Goal: Task Accomplishment & Management: Use online tool/utility

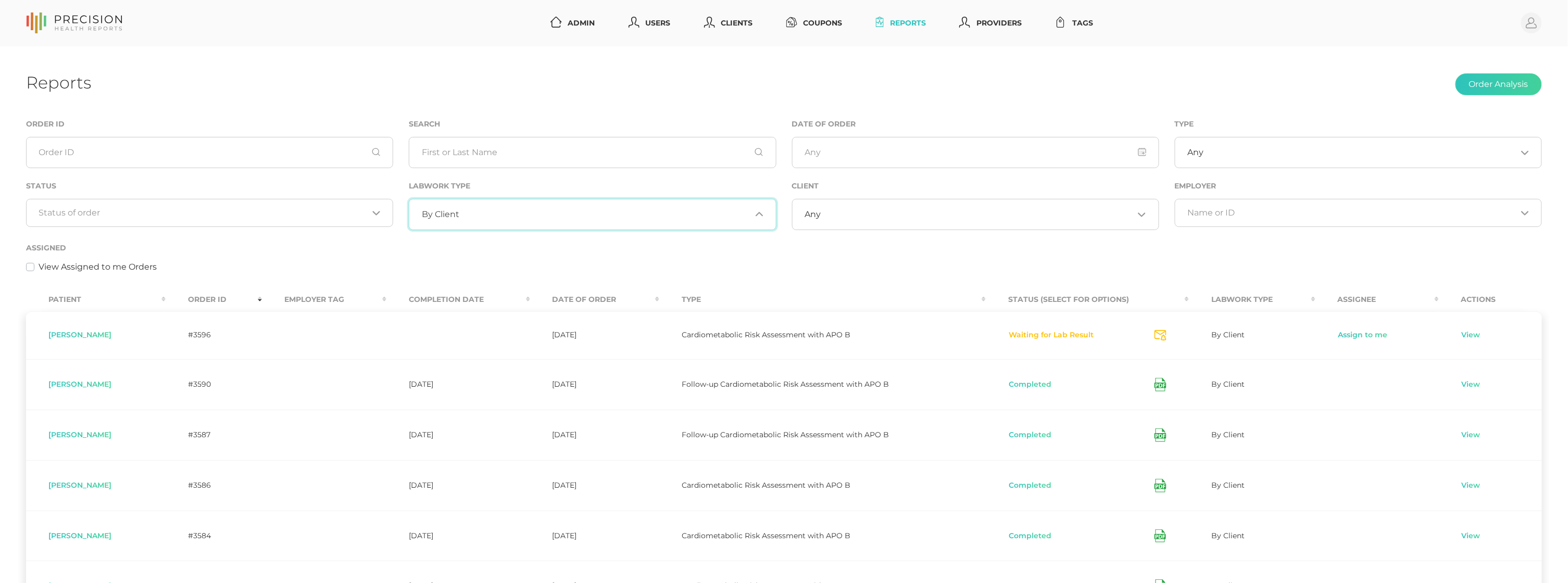
click at [516, 212] on input "Search for option" at bounding box center [605, 214] width 292 height 10
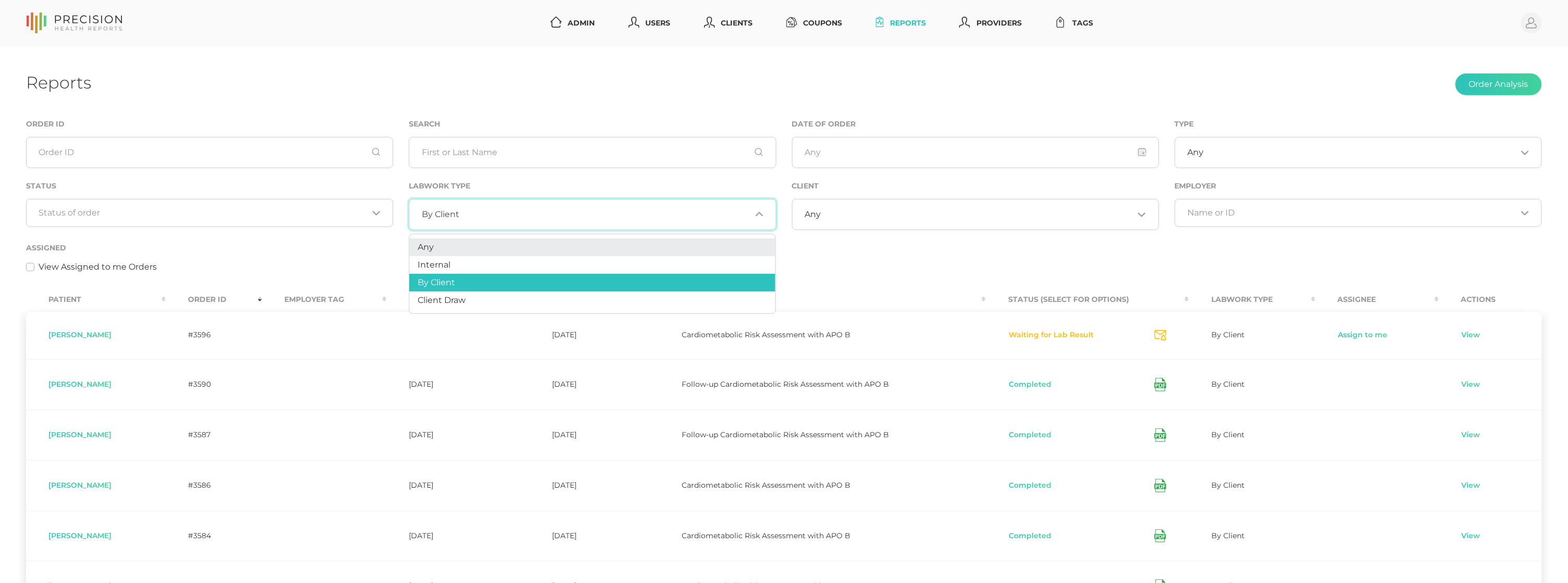
click at [494, 243] on li "Any" at bounding box center [592, 247] width 366 height 18
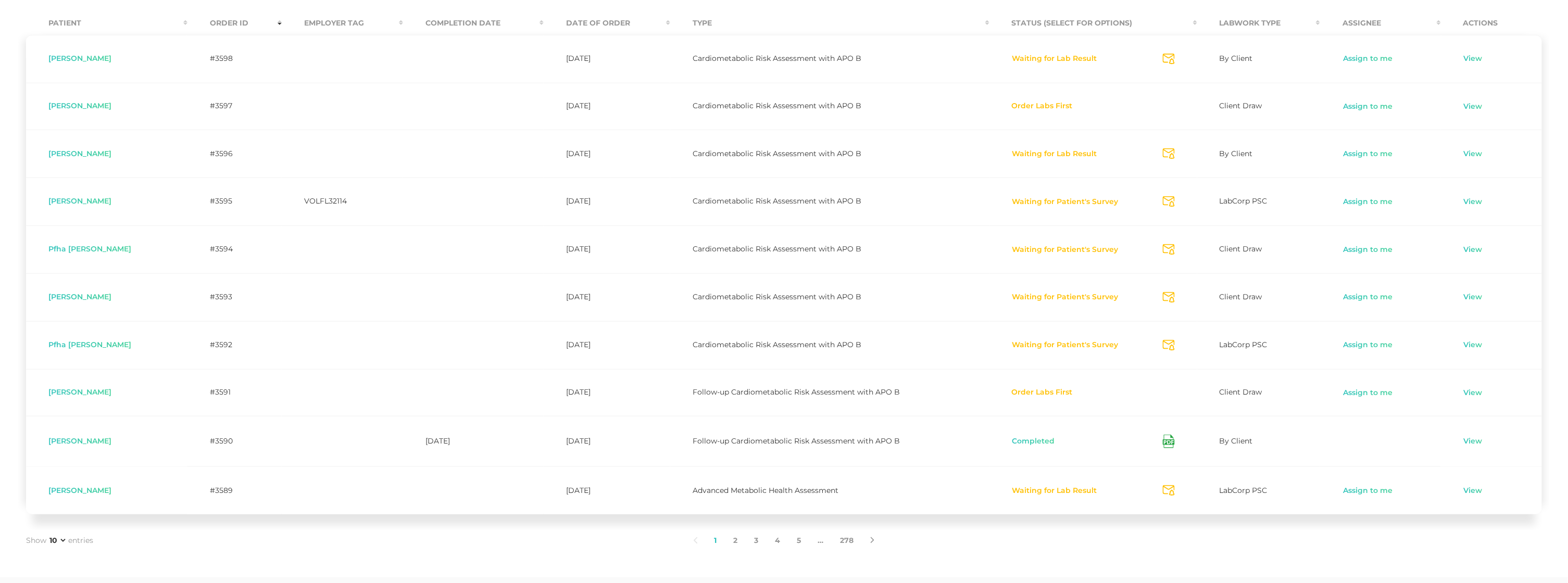
scroll to position [296, 0]
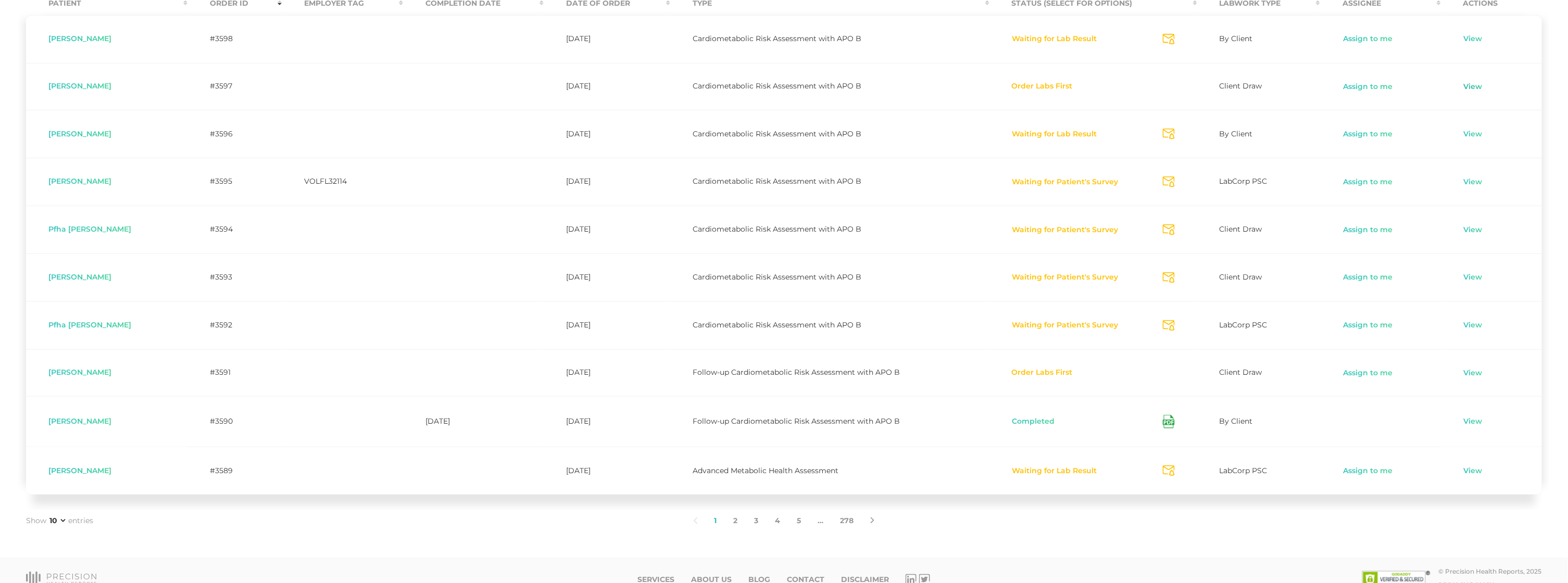
click at [1476, 83] on link "View" at bounding box center [1473, 86] width 20 height 10
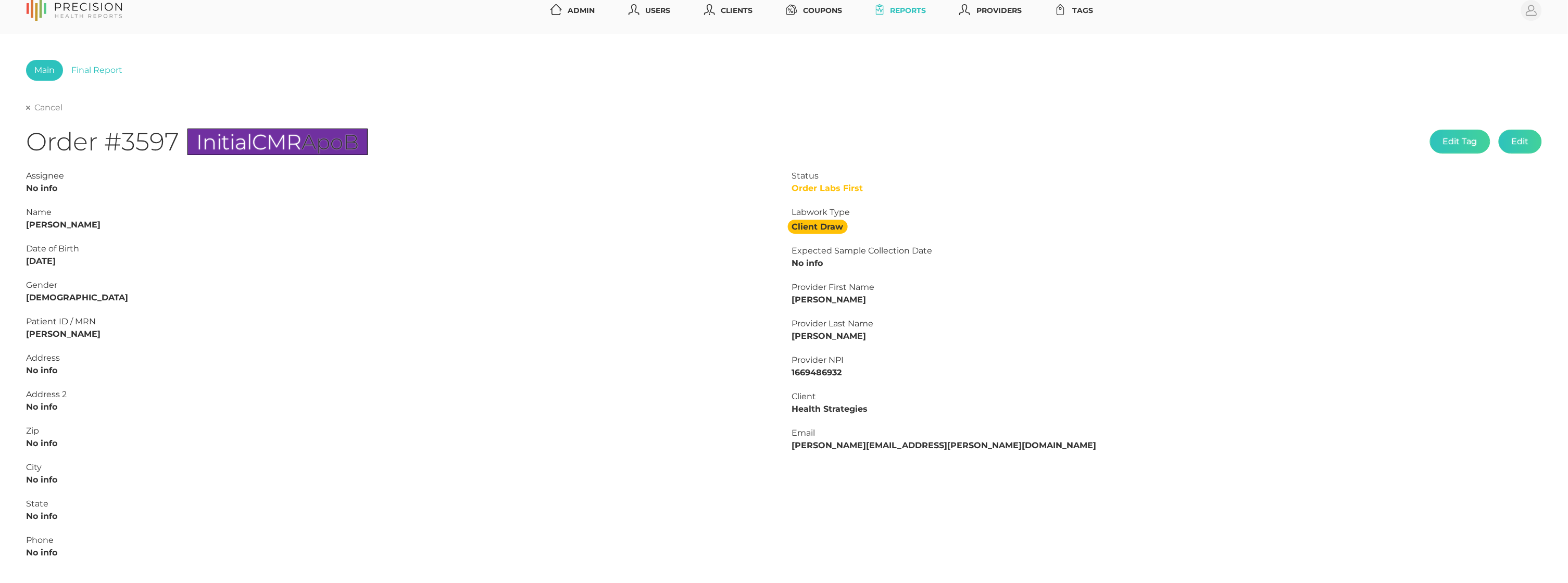
scroll to position [13, 0]
click at [38, 106] on link "Cancel" at bounding box center [44, 107] width 37 height 10
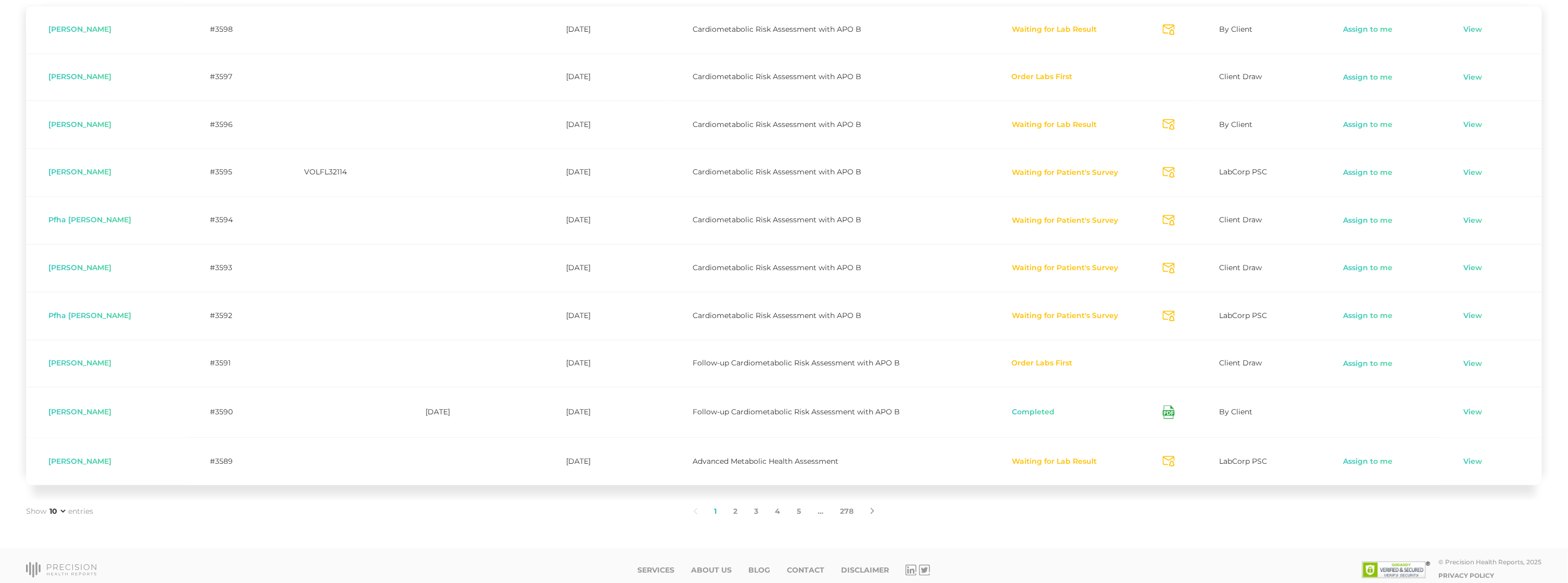
scroll to position [307, 0]
click at [1357, 77] on link "Assign to me" at bounding box center [1368, 76] width 51 height 10
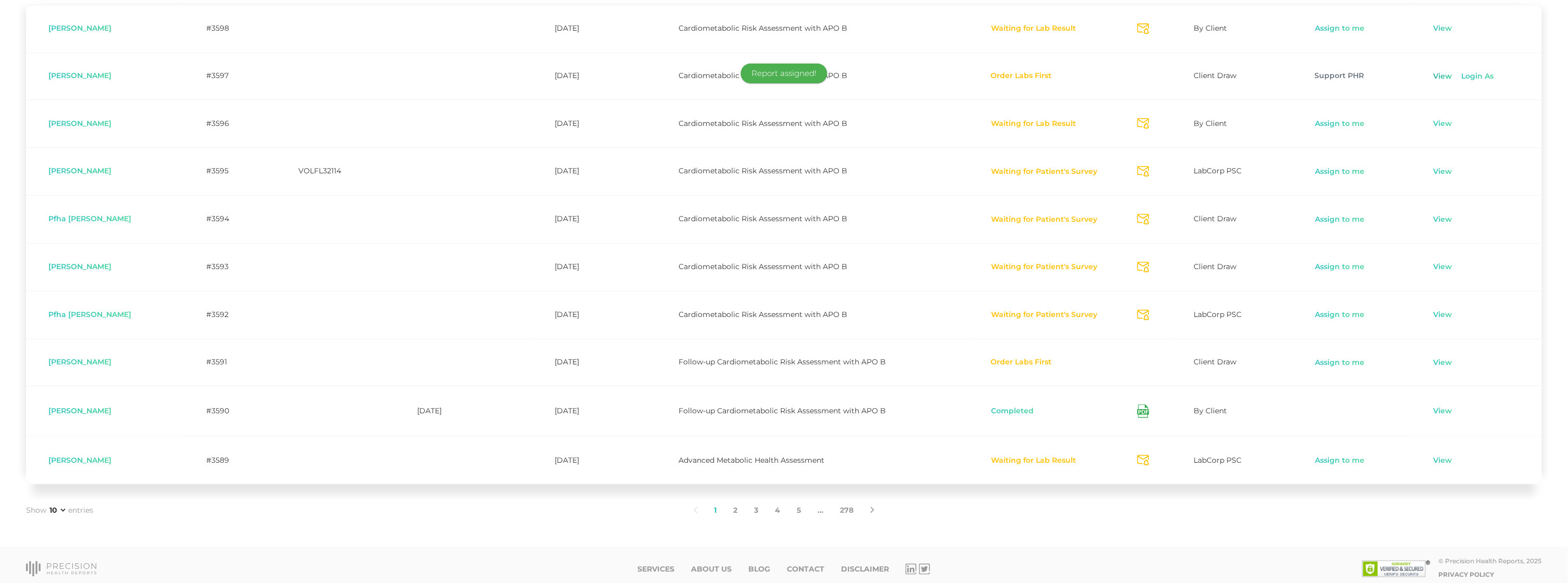
click at [1438, 74] on link "View" at bounding box center [1443, 76] width 20 height 10
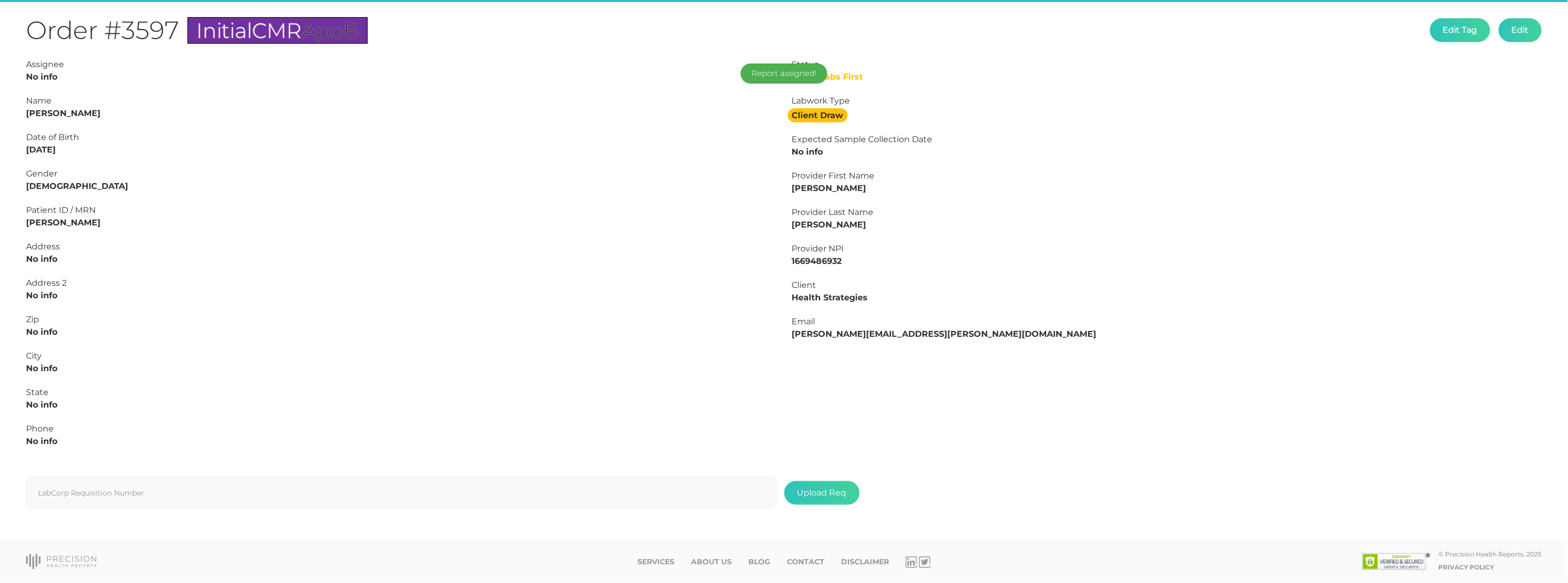
scroll to position [117, 0]
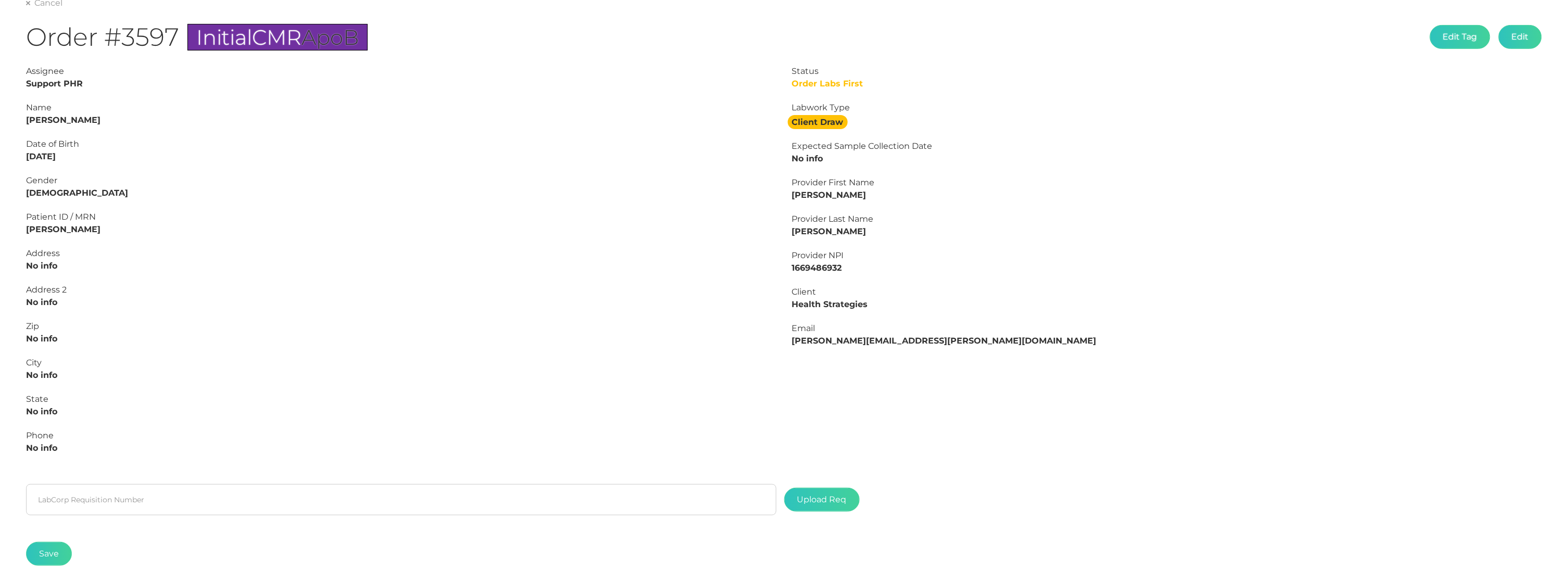
click at [60, 119] on strong "[PERSON_NAME]" at bounding box center [63, 120] width 74 height 10
copy strong "[PERSON_NAME]"
click at [36, 118] on strong "[PERSON_NAME]" at bounding box center [63, 120] width 74 height 10
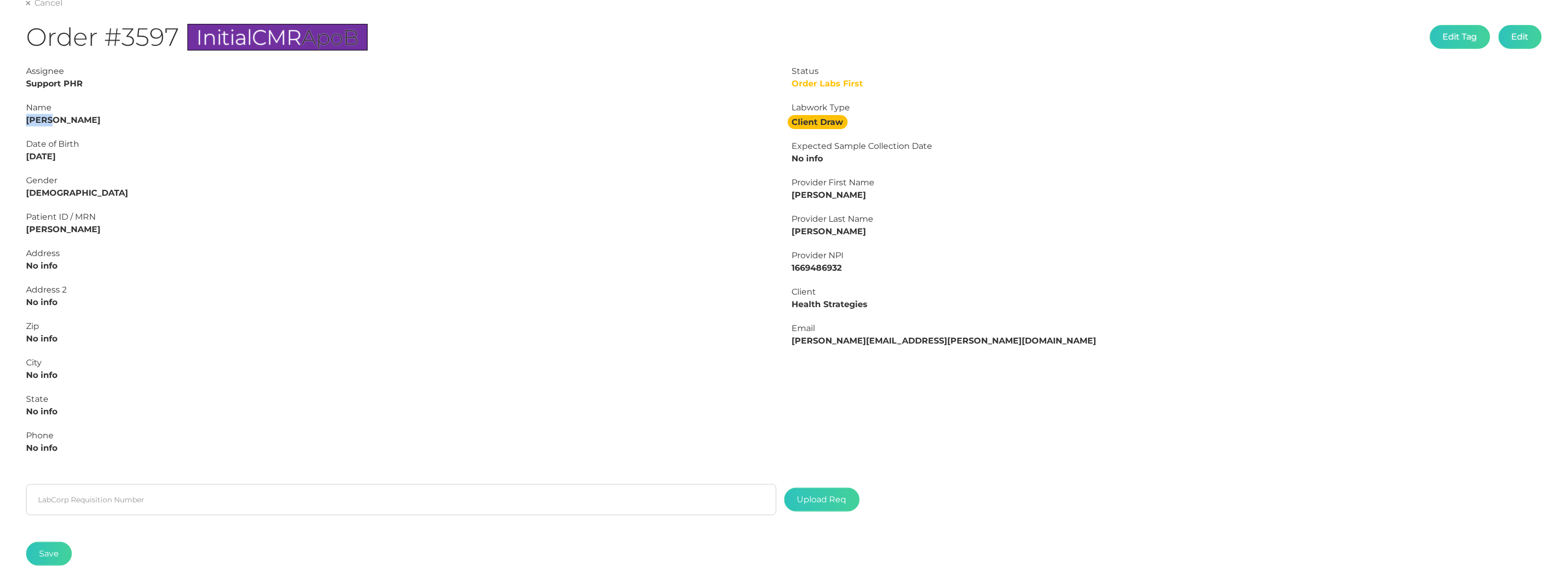
copy strong "[PERSON_NAME]"
drag, startPoint x: 75, startPoint y: 154, endPoint x: 2, endPoint y: 158, distance: 73.1
click at [2, 158] on div "Main Final Report Cancel Order #3597 Initial CMR ApoB Edit Tag Edit Status Orde…" at bounding box center [784, 271] width 1568 height 683
copy strong "[DATE]"
click at [161, 487] on input "text" at bounding box center [401, 500] width 751 height 31
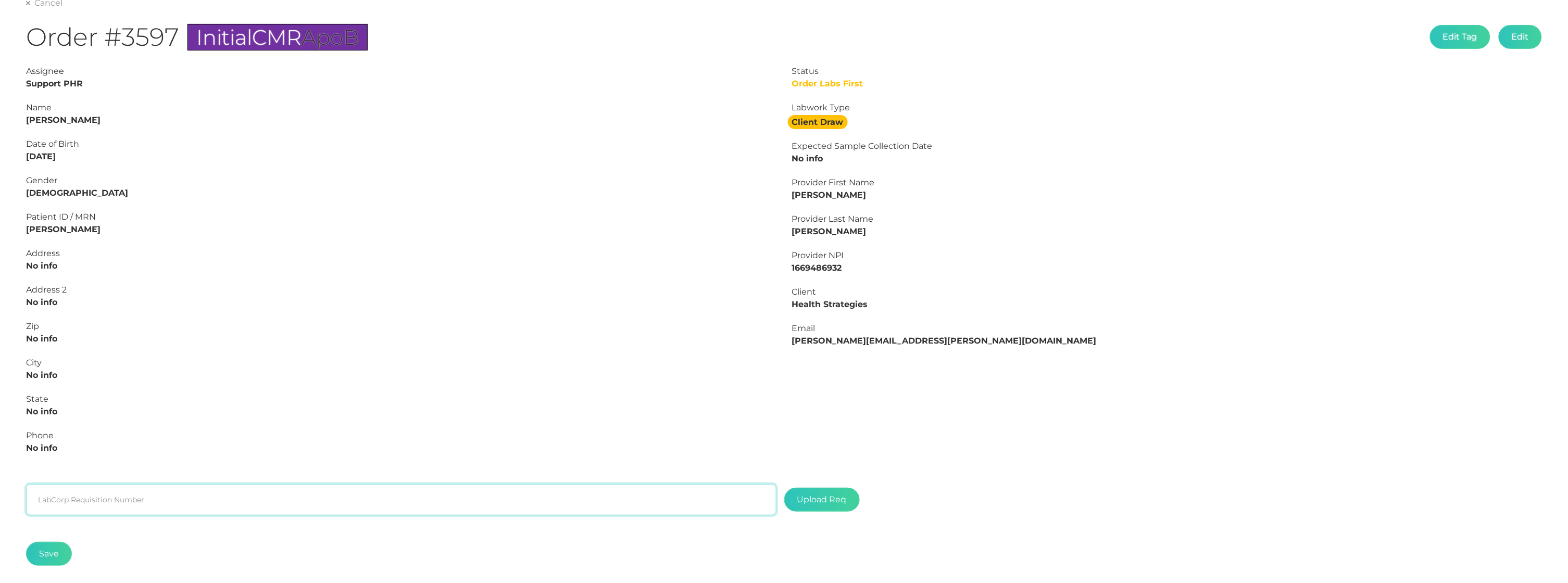
paste input "L2507461376"
type input "L2507461376"
click at [842, 488] on label at bounding box center [822, 500] width 74 height 23
type input "C:\fakepath\e72393f3-bd3d-4623-83d9-eb6abe85b740.pdf"
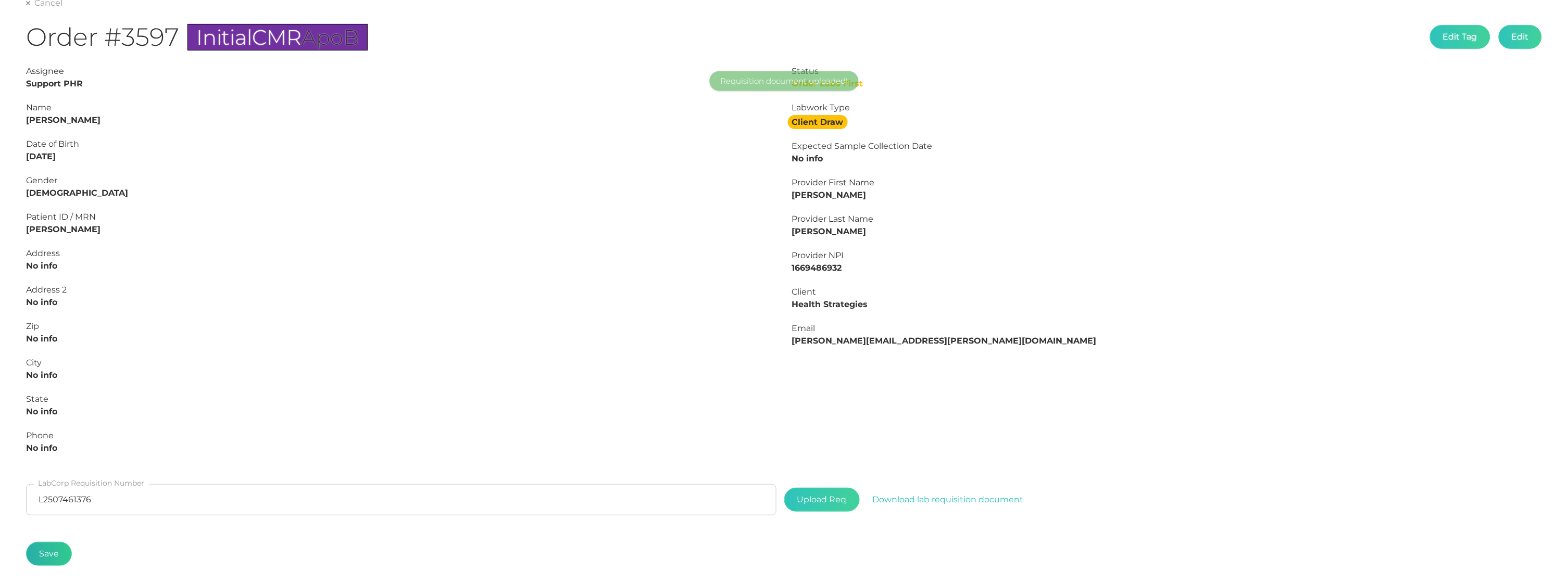
click at [51, 545] on button "Save" at bounding box center [49, 554] width 46 height 24
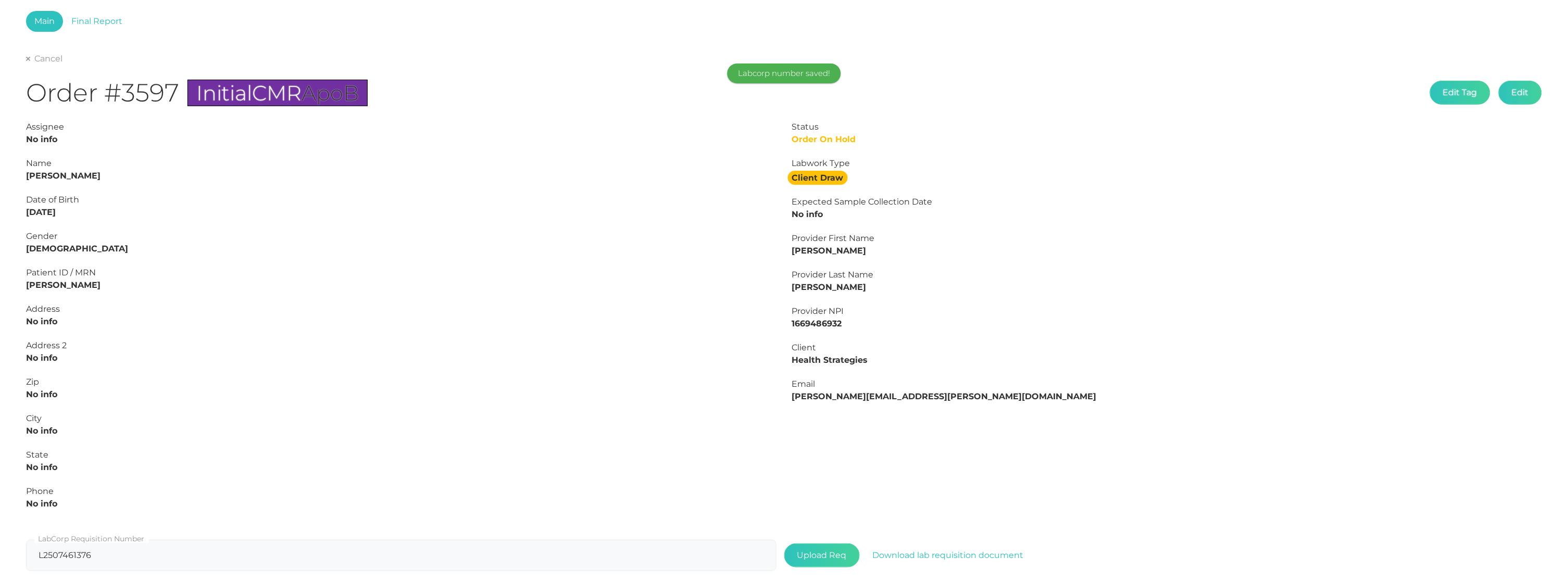
scroll to position [30, 0]
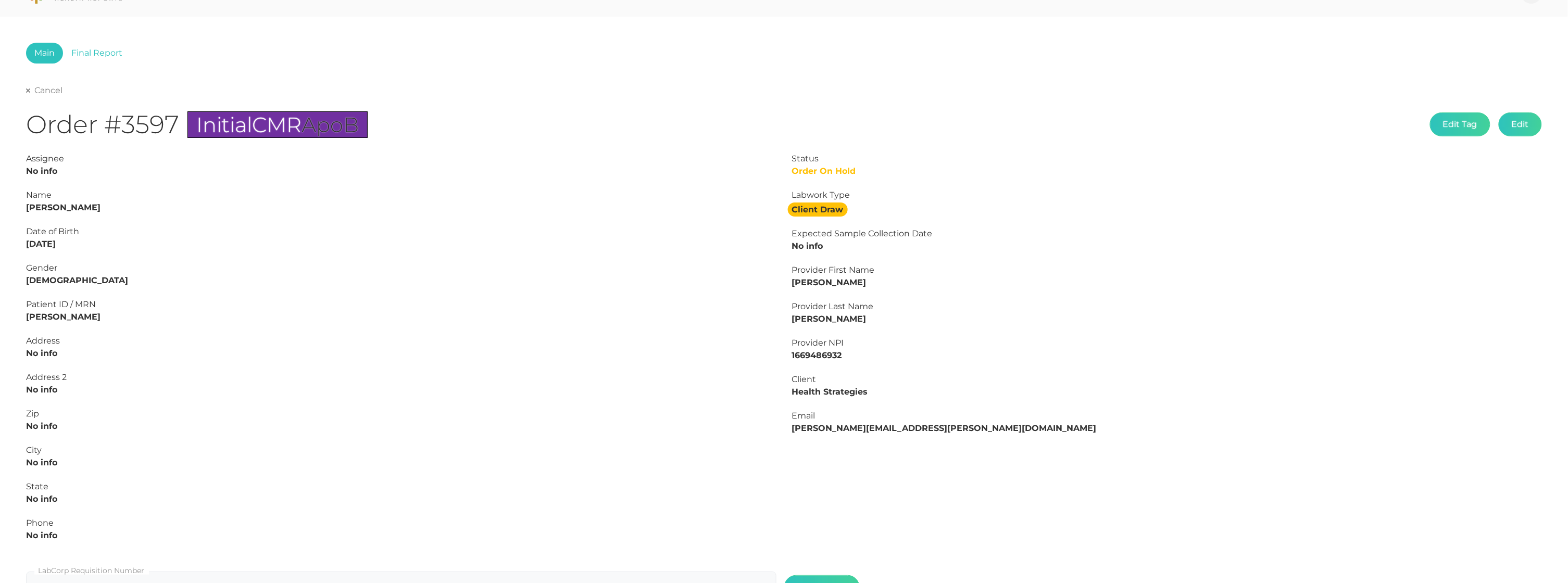
click at [30, 86] on link "Cancel" at bounding box center [44, 90] width 37 height 10
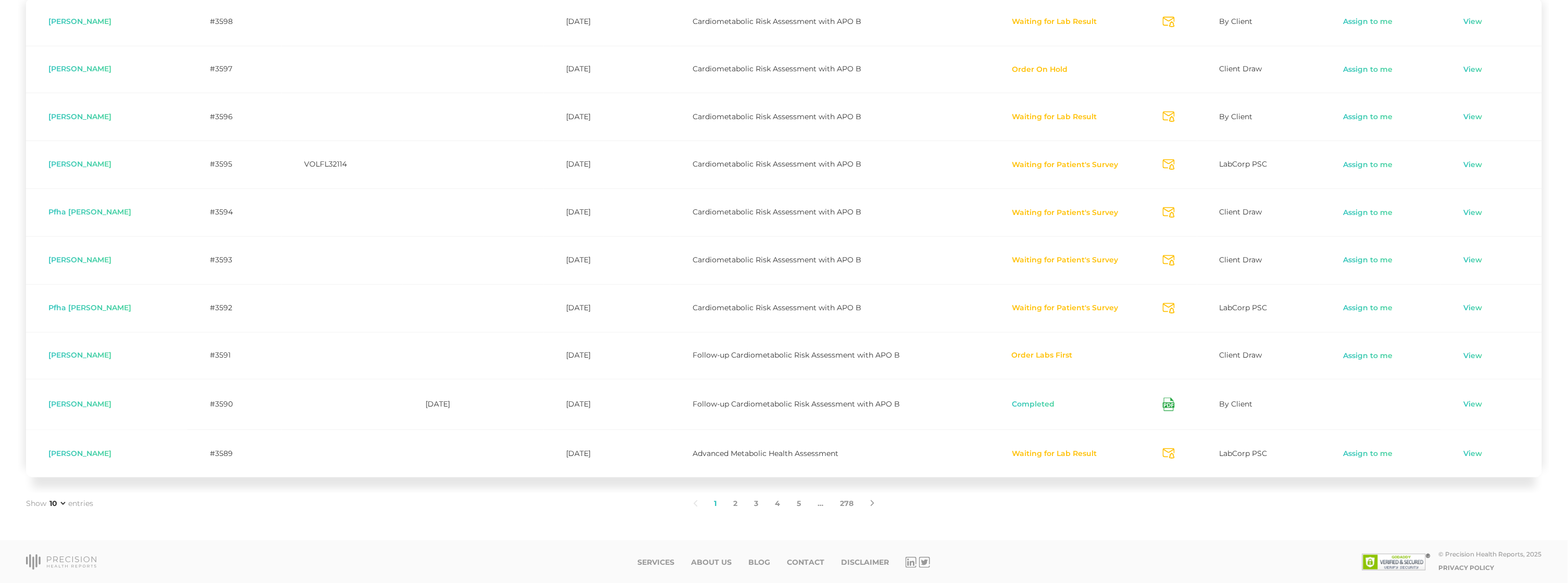
scroll to position [313, 0]
drag, startPoint x: 79, startPoint y: 166, endPoint x: 133, endPoint y: 166, distance: 54.0
click at [132, 166] on div "[PERSON_NAME]" at bounding box center [107, 165] width 117 height 9
